Goal: Task Accomplishment & Management: Use online tool/utility

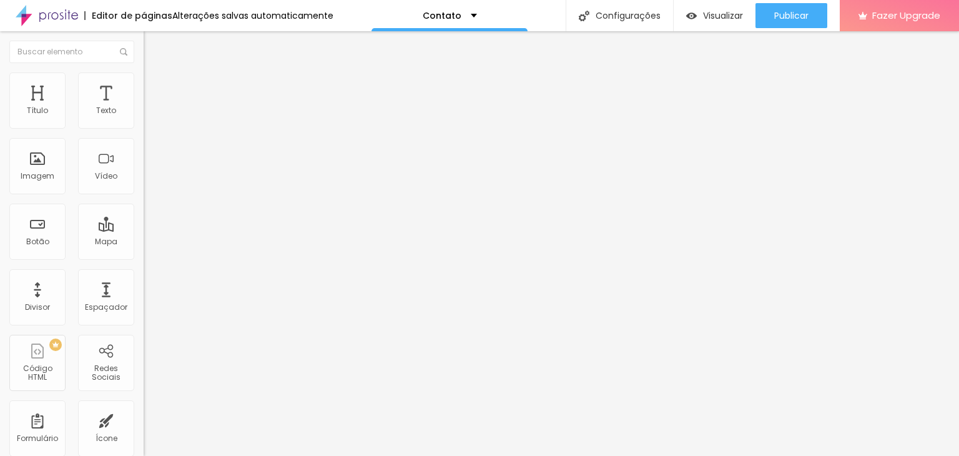
click at [153, 48] on img "button" at bounding box center [158, 46] width 10 height 10
click at [54, 174] on div "Imagem" at bounding box center [37, 166] width 56 height 56
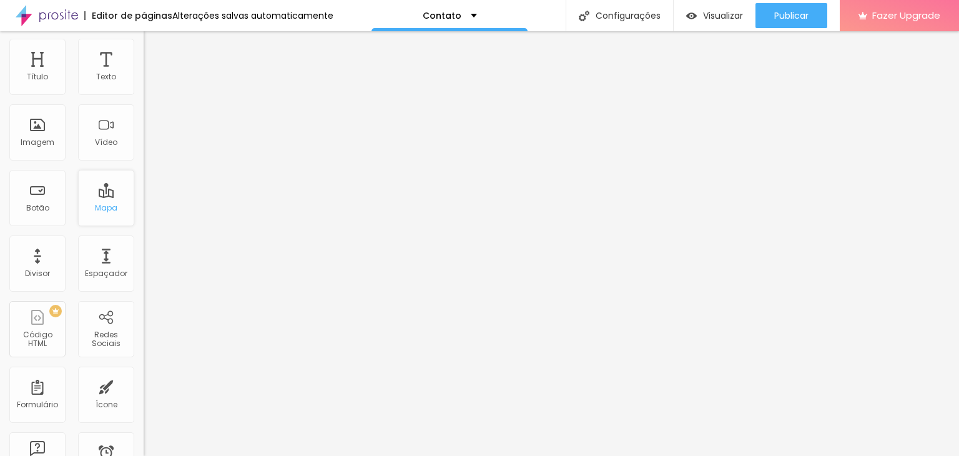
scroll to position [12, 0]
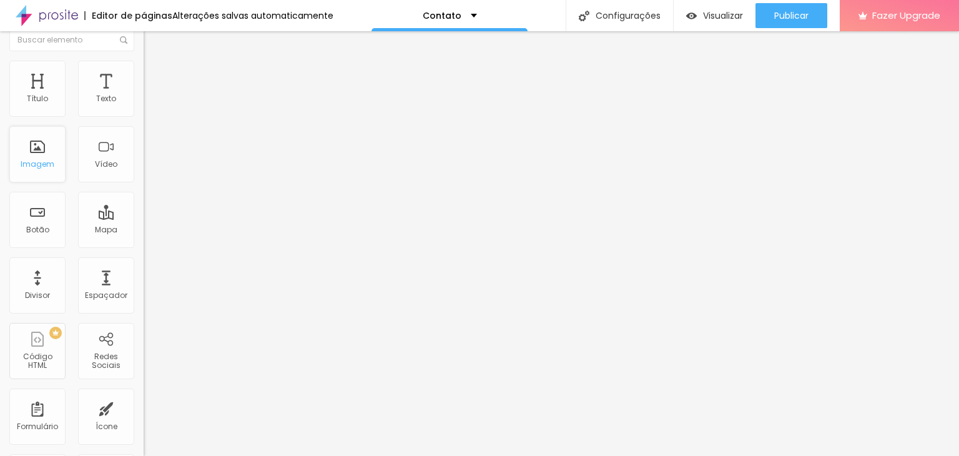
click at [51, 160] on div "Imagem" at bounding box center [38, 164] width 34 height 9
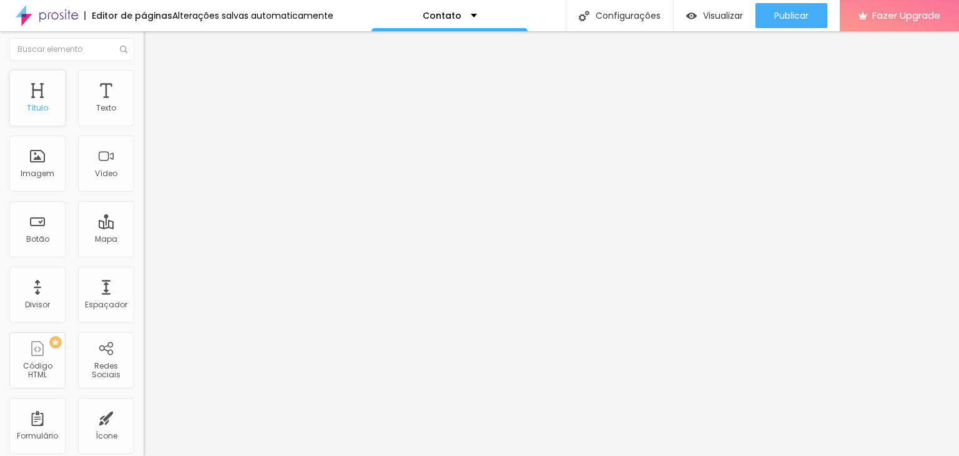
scroll to position [0, 0]
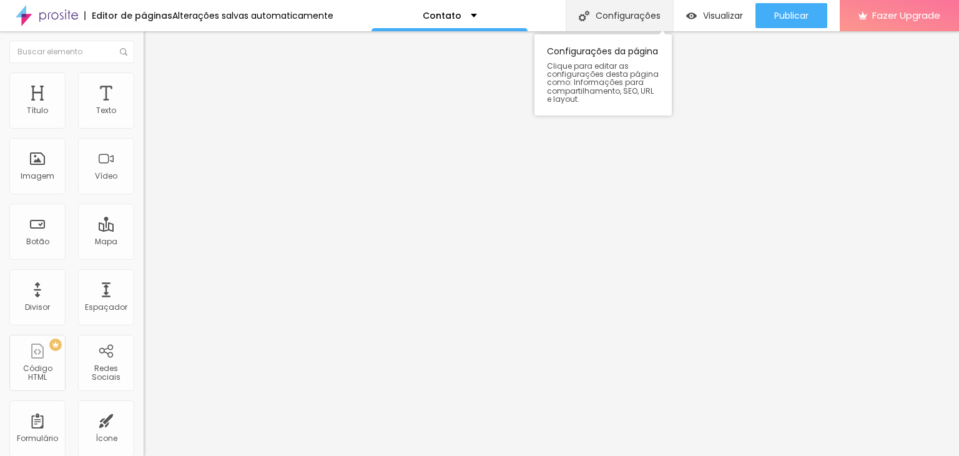
click at [642, 11] on div "Configurações" at bounding box center [618, 15] width 107 height 31
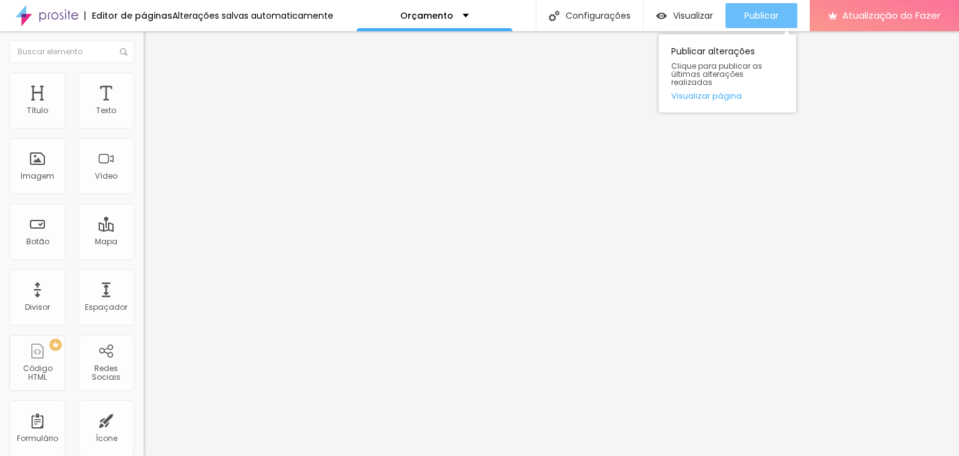
click at [743, 16] on button "Publicar" at bounding box center [761, 15] width 72 height 25
click at [722, 90] on font "Visualizar página" at bounding box center [706, 96] width 71 height 12
